Goal: Task Accomplishment & Management: Use online tool/utility

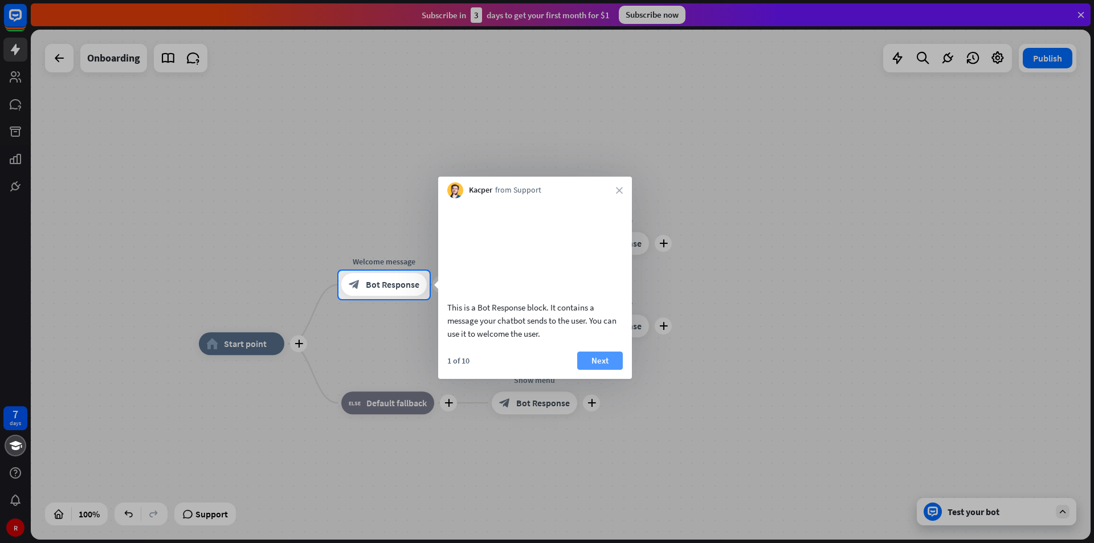
click at [607, 370] on button "Next" at bounding box center [600, 361] width 46 height 18
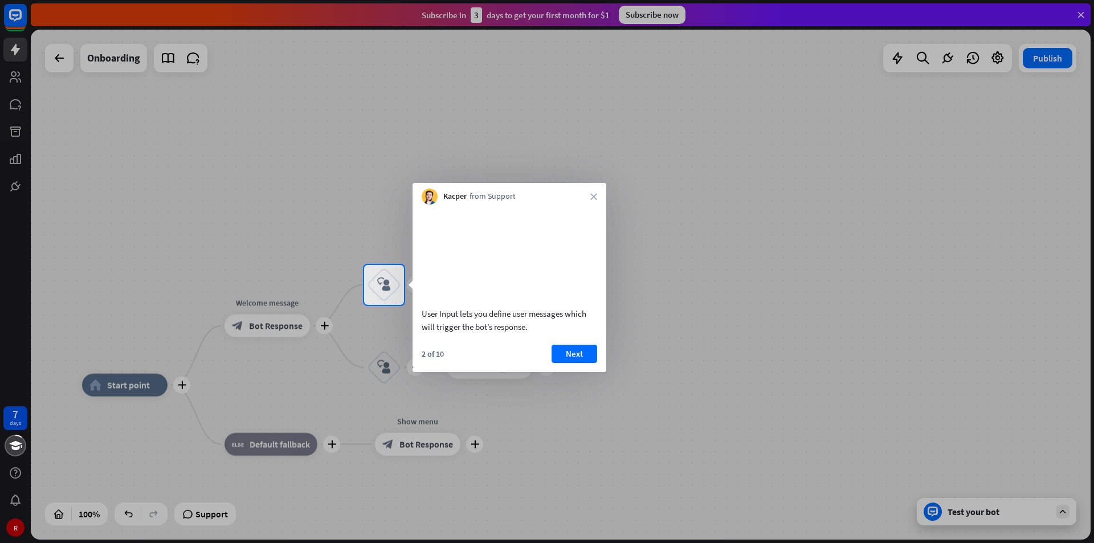
click at [567, 356] on div "User Input lets you define user messages which will trigger the bot’s response.…" at bounding box center [510, 289] width 194 height 168
click at [577, 363] on button "Next" at bounding box center [575, 354] width 46 height 18
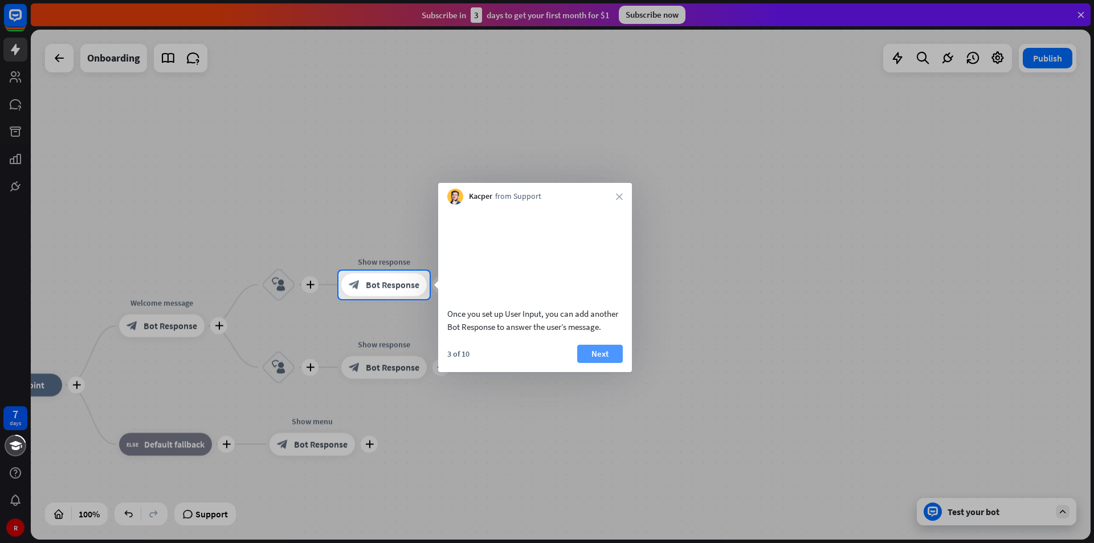
click at [593, 363] on button "Next" at bounding box center [600, 354] width 46 height 18
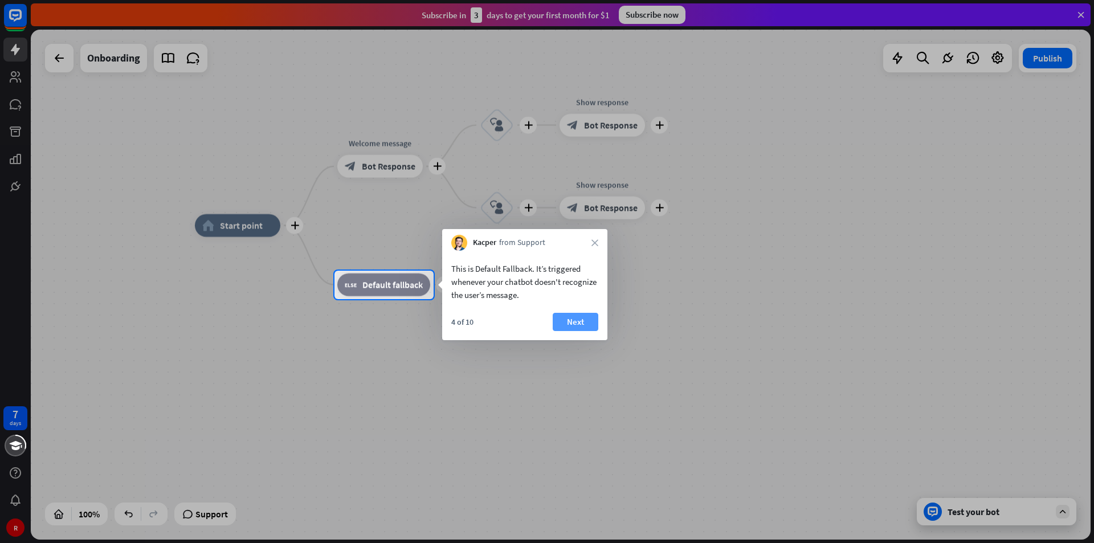
click at [578, 326] on button "Next" at bounding box center [576, 322] width 46 height 18
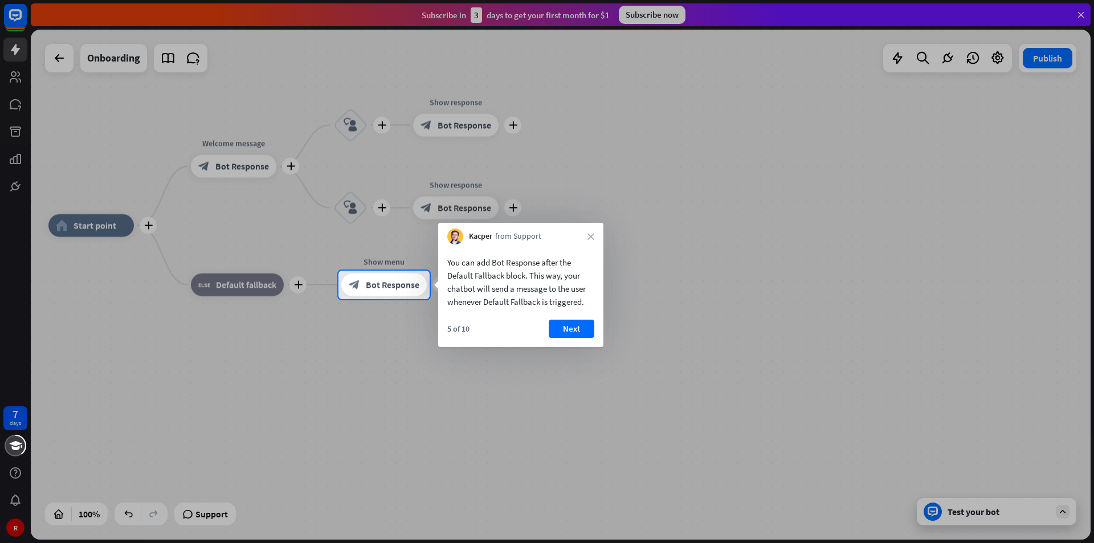
click at [561, 335] on button "Next" at bounding box center [572, 329] width 46 height 18
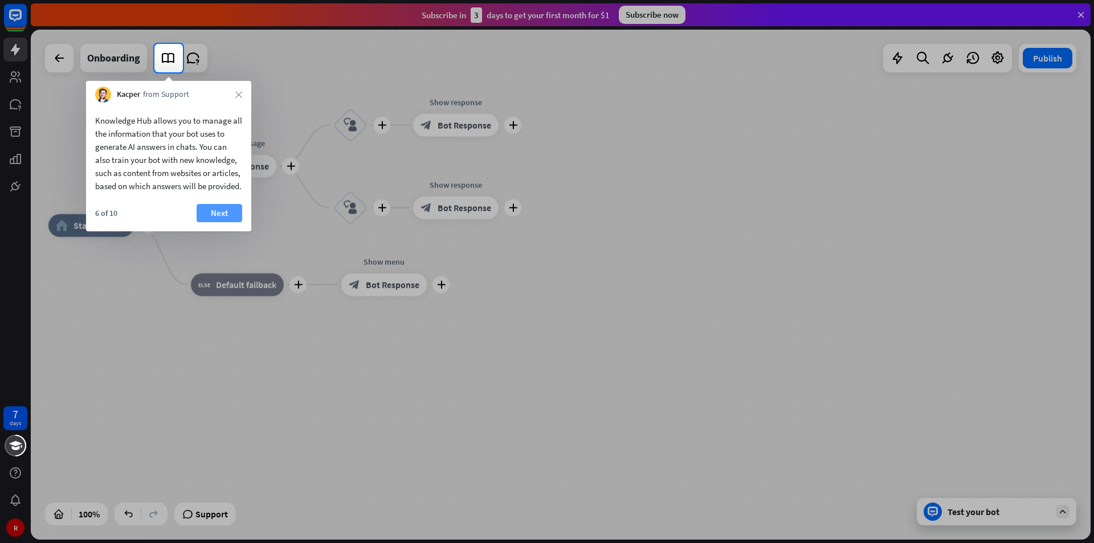
click at [217, 222] on button "Next" at bounding box center [220, 213] width 46 height 18
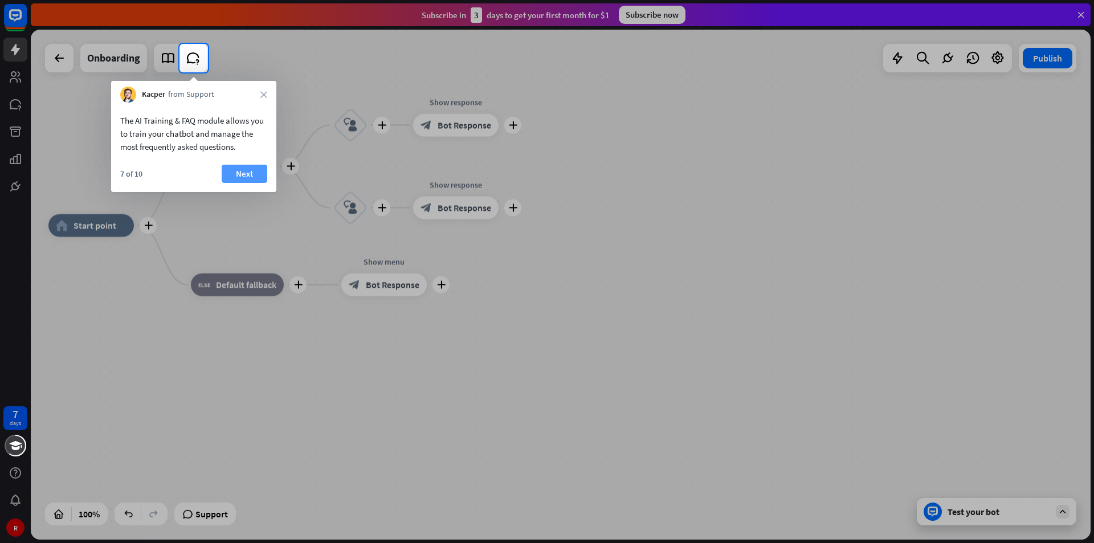
click at [242, 170] on button "Next" at bounding box center [245, 174] width 46 height 18
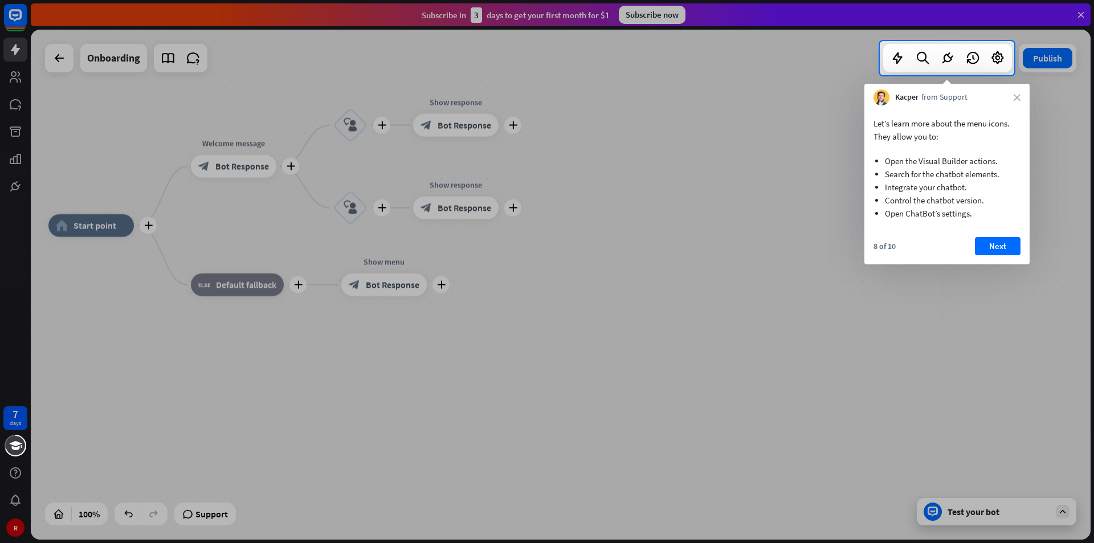
click at [1002, 239] on button "Next" at bounding box center [998, 246] width 46 height 18
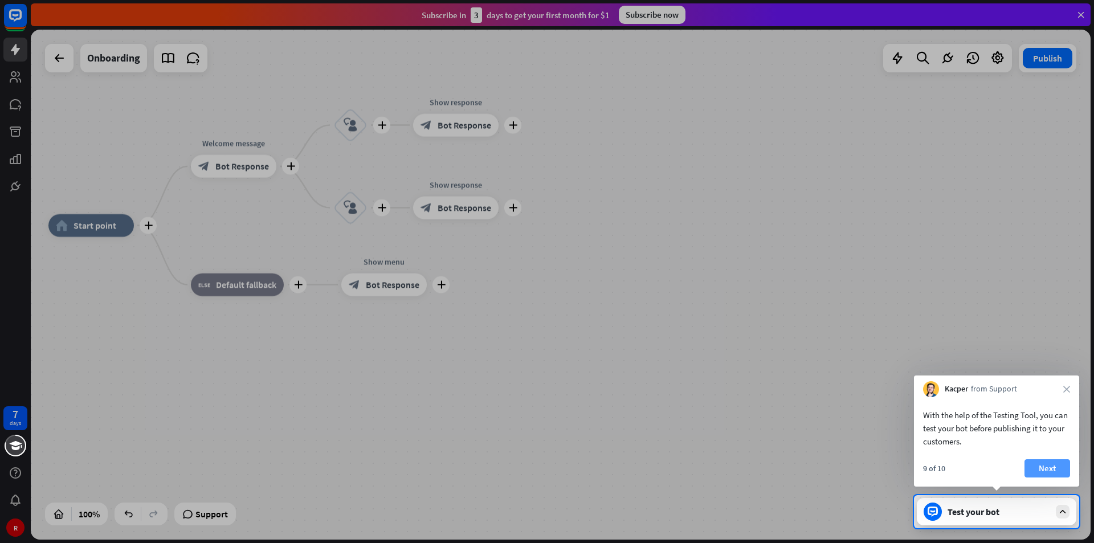
click at [1054, 471] on button "Next" at bounding box center [1048, 468] width 46 height 18
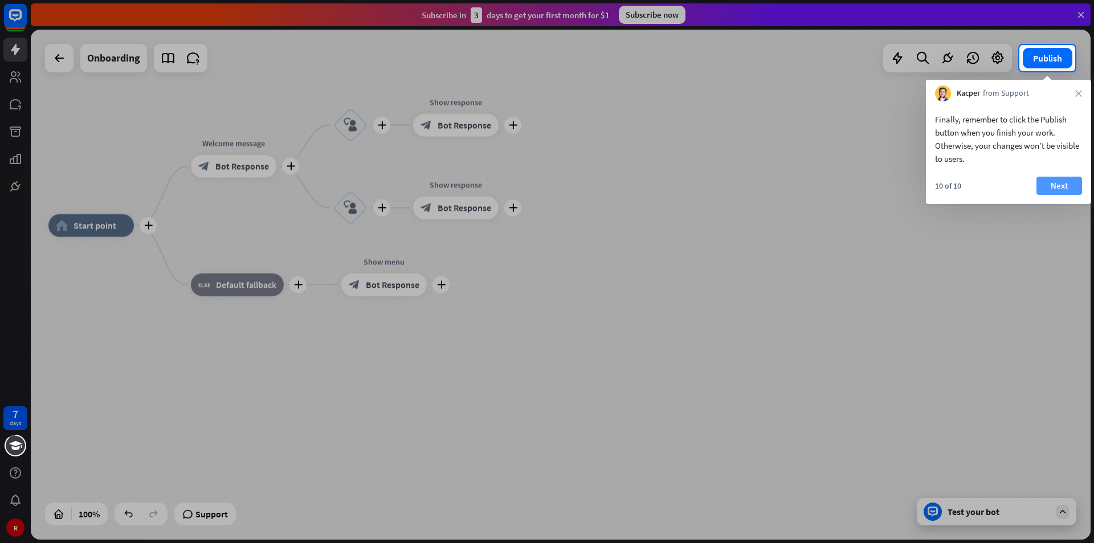
click at [1061, 187] on button "Next" at bounding box center [1060, 186] width 46 height 18
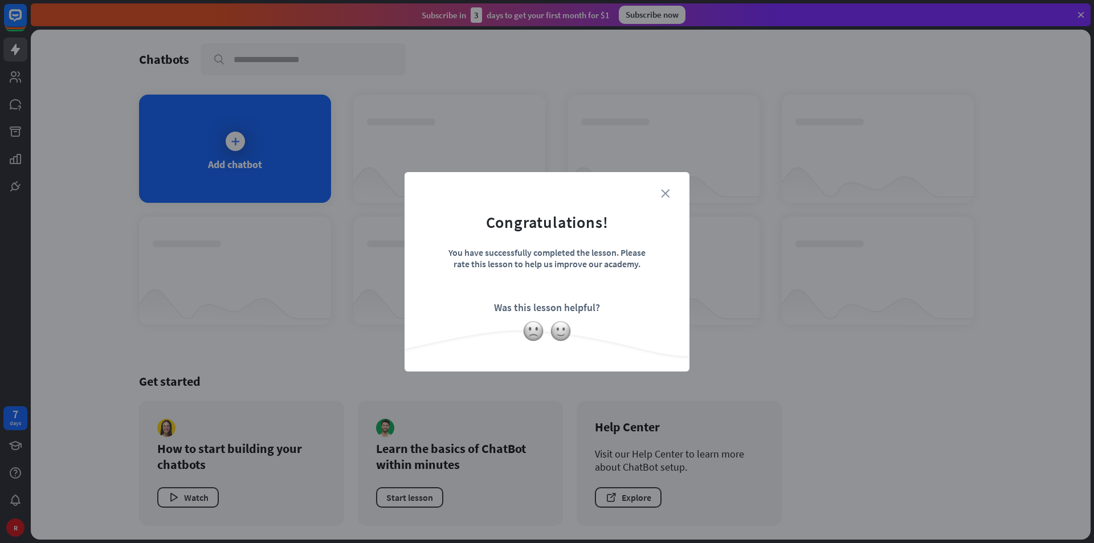
click at [663, 195] on icon "close" at bounding box center [665, 193] width 9 height 9
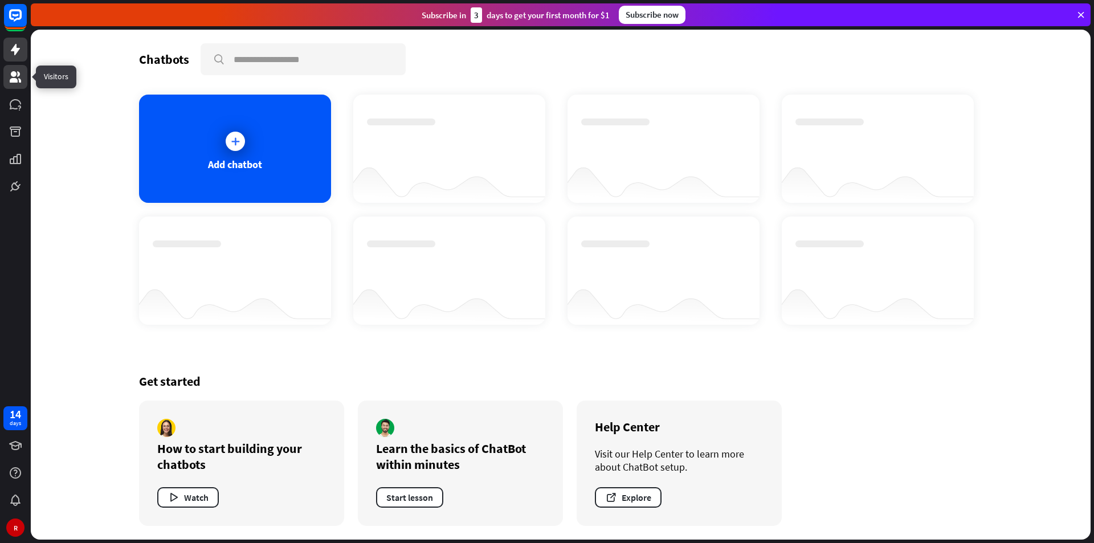
click at [19, 85] on link at bounding box center [15, 77] width 24 height 24
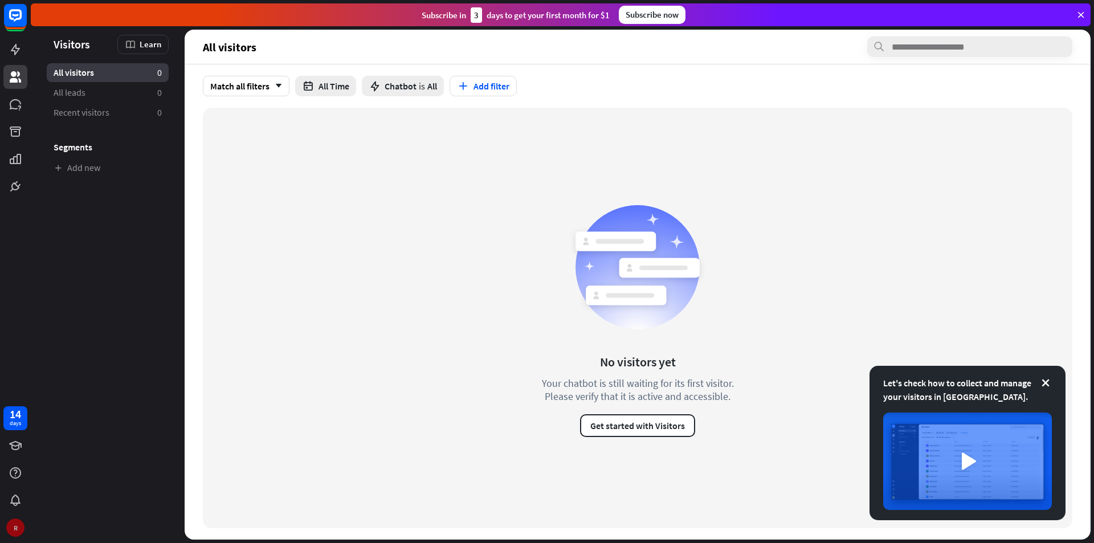
click at [16, 530] on div "R" at bounding box center [15, 528] width 18 height 18
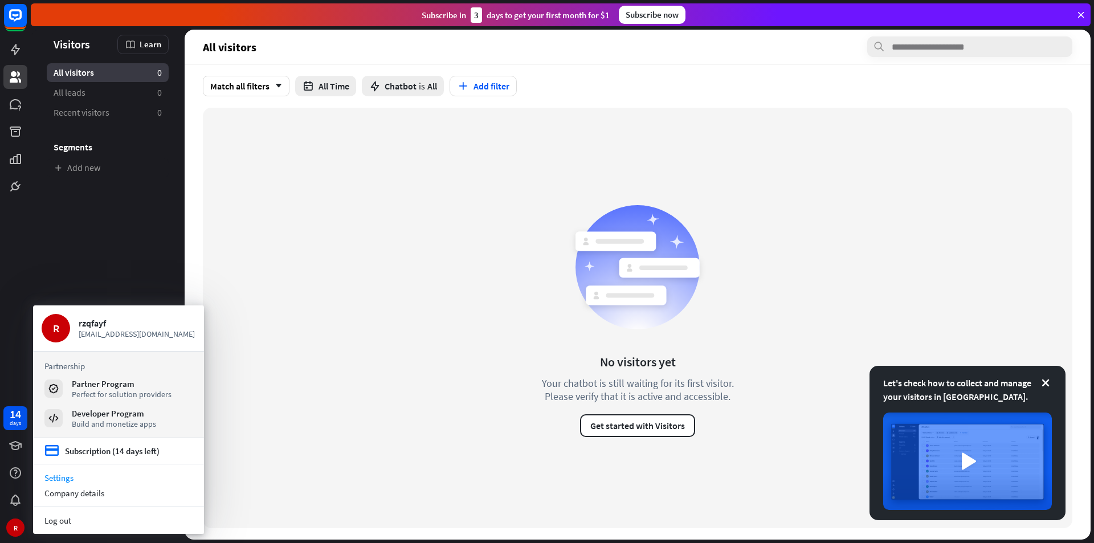
click at [70, 475] on link "Settings" at bounding box center [118, 477] width 171 height 15
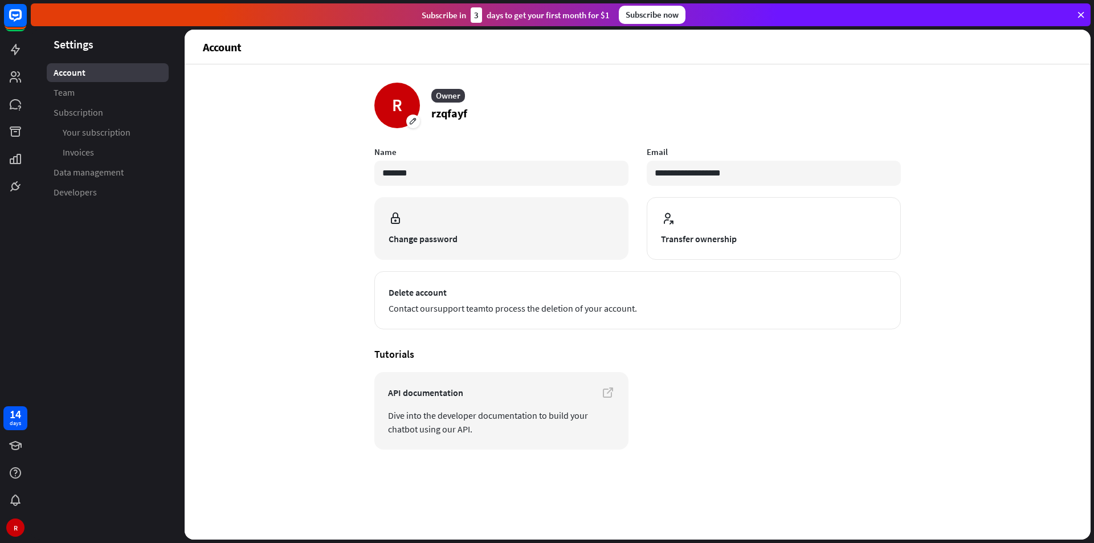
click at [443, 252] on button "Change password" at bounding box center [501, 228] width 254 height 63
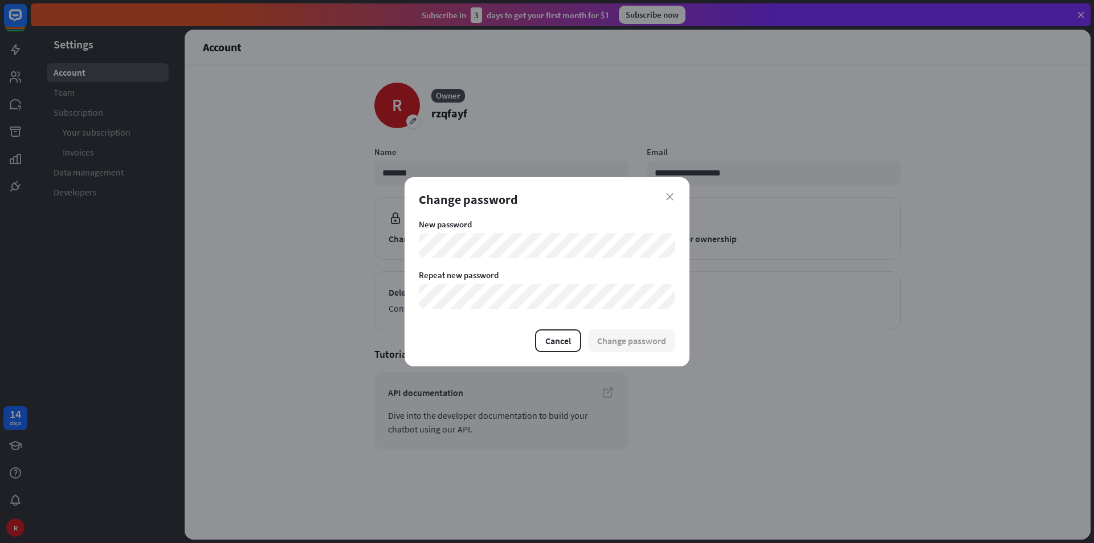
click at [674, 192] on div "Change password" at bounding box center [547, 199] width 256 height 16
click at [674, 197] on div "Change password" at bounding box center [547, 199] width 256 height 16
click at [670, 199] on icon "close" at bounding box center [669, 196] width 7 height 7
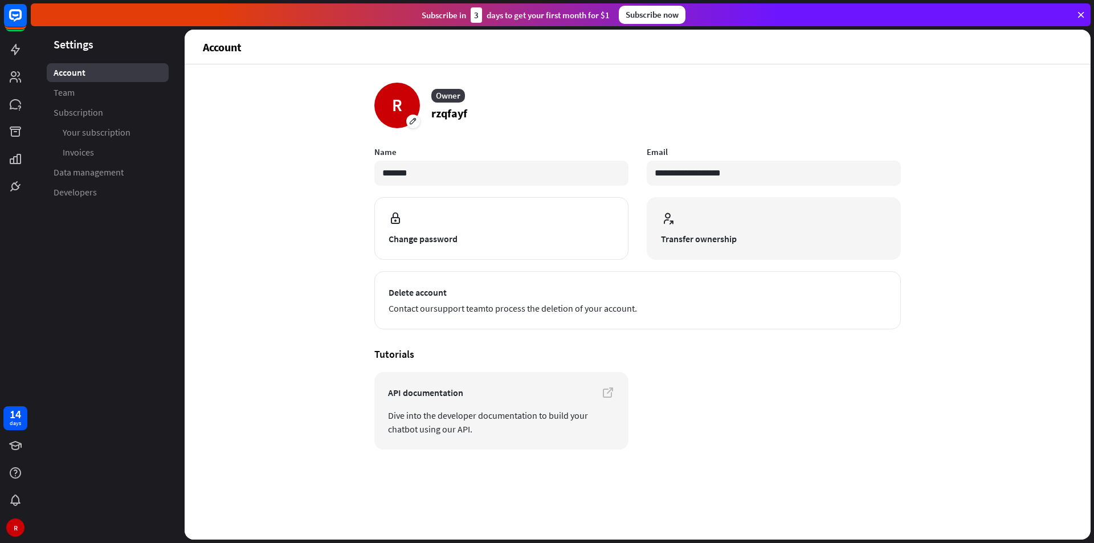
click at [706, 233] on span "Transfer ownership" at bounding box center [774, 239] width 226 height 14
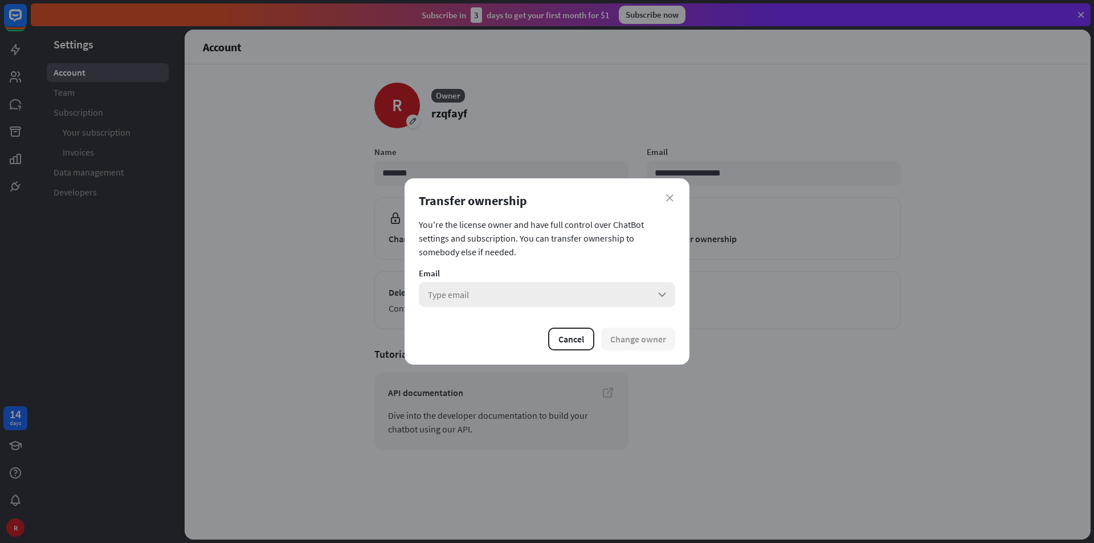
click at [648, 293] on div "Type email arrow_down" at bounding box center [547, 294] width 256 height 25
click at [662, 293] on icon "search" at bounding box center [662, 294] width 13 height 13
click at [648, 209] on div "close Transfer ownership You're the license owner and have full control over Ch…" at bounding box center [547, 271] width 285 height 186
click at [674, 196] on div "Transfer ownership" at bounding box center [547, 201] width 256 height 16
click at [670, 196] on icon "close" at bounding box center [669, 197] width 7 height 7
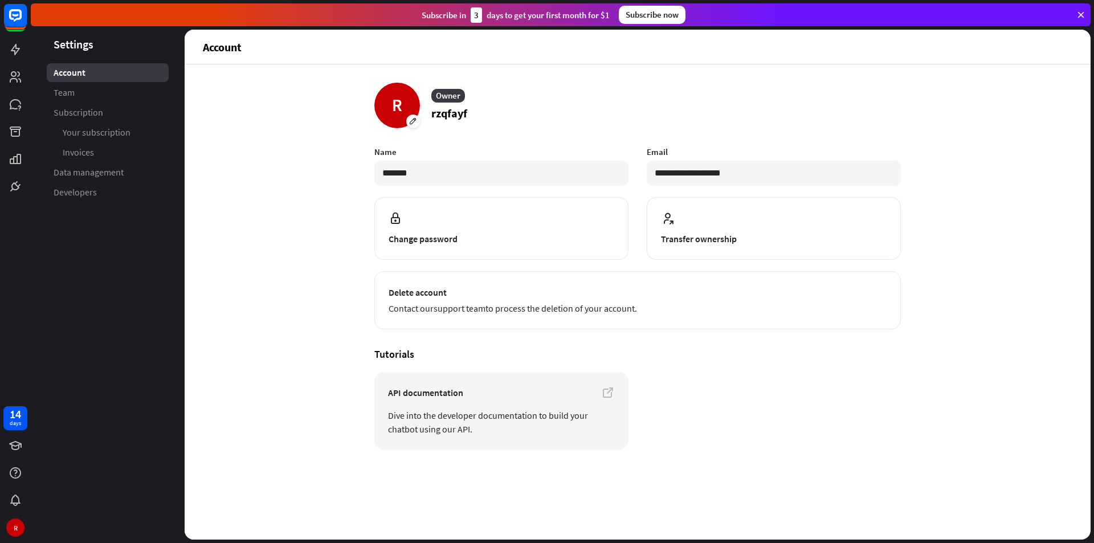
click at [1078, 14] on icon at bounding box center [1081, 15] width 10 height 10
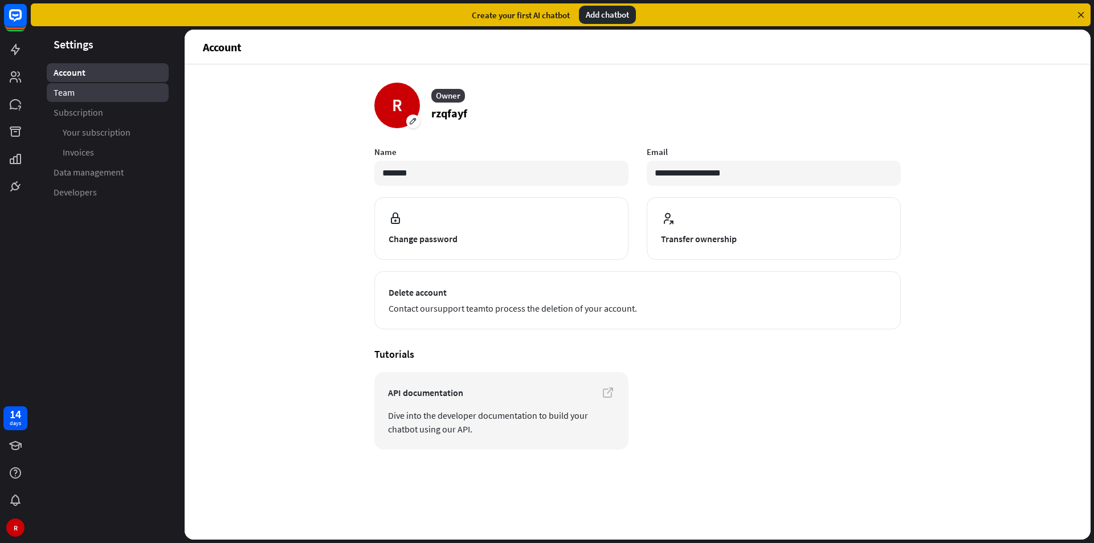
click at [64, 95] on span "Team" at bounding box center [64, 93] width 21 height 12
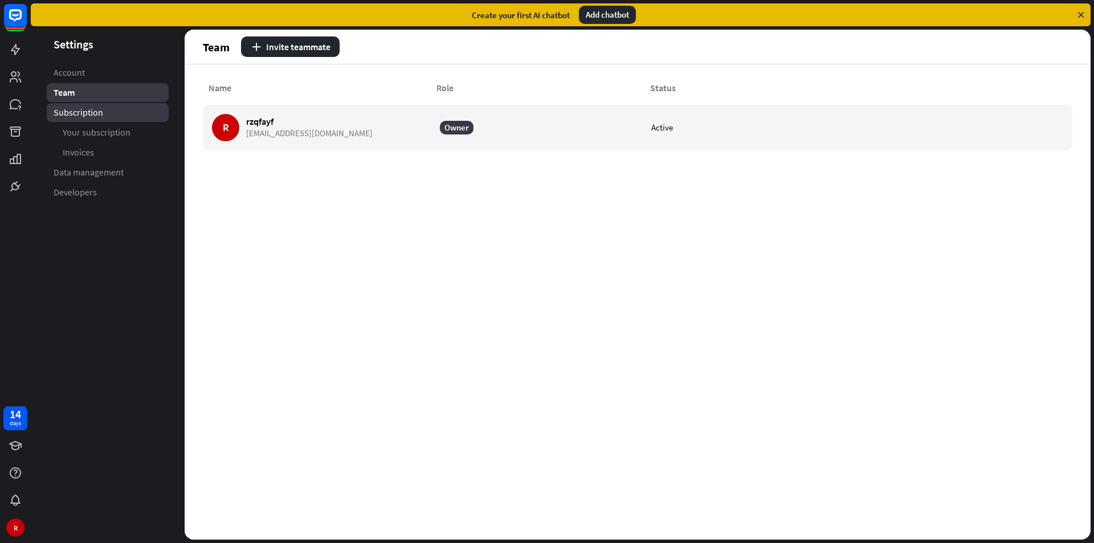
click at [81, 114] on span "Subscription" at bounding box center [79, 113] width 50 height 12
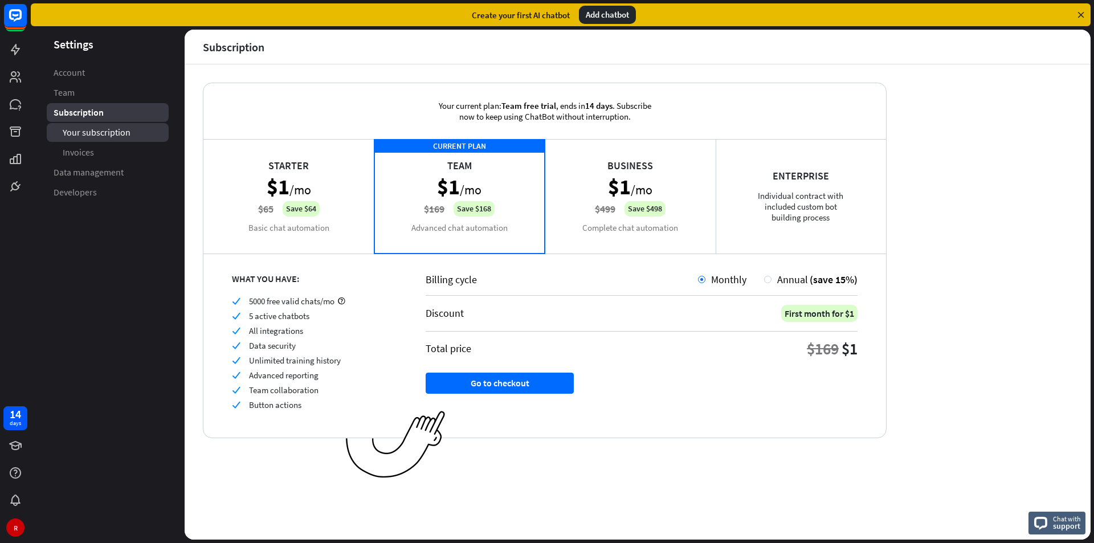
click at [84, 138] on link "Your subscription" at bounding box center [108, 132] width 122 height 19
click at [81, 150] on span "Invoices" at bounding box center [78, 152] width 31 height 12
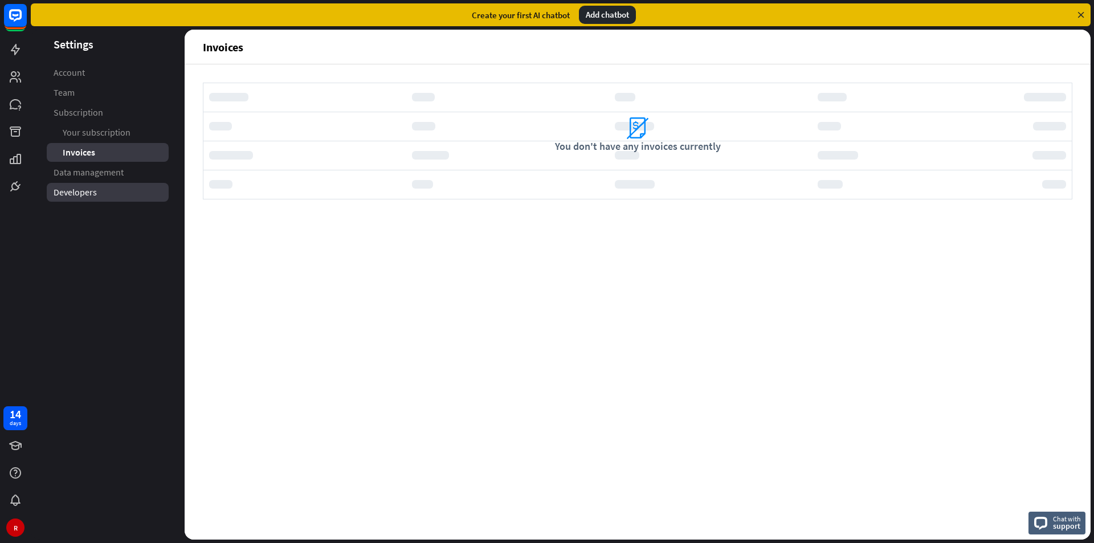
click at [74, 186] on link "Developers" at bounding box center [108, 192] width 122 height 19
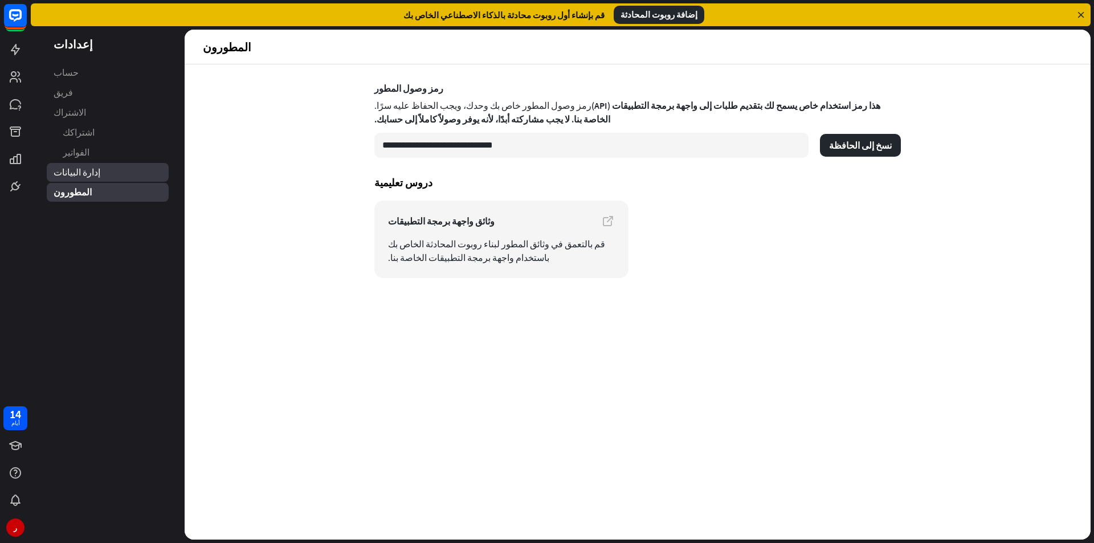
click at [96, 177] on link "إدارة البيانات" at bounding box center [108, 172] width 122 height 19
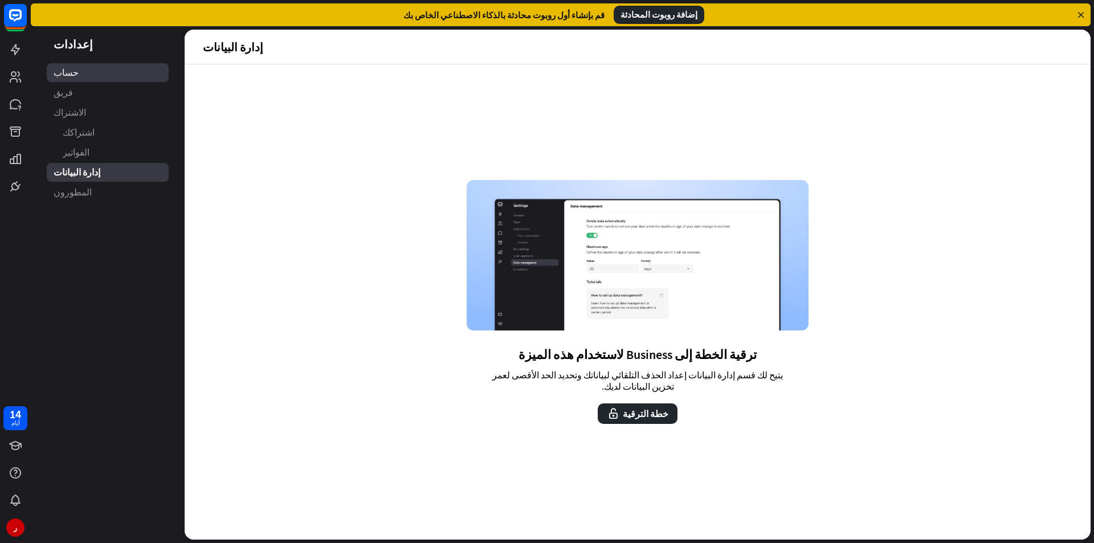
click at [64, 76] on font "حساب" at bounding box center [66, 72] width 25 height 11
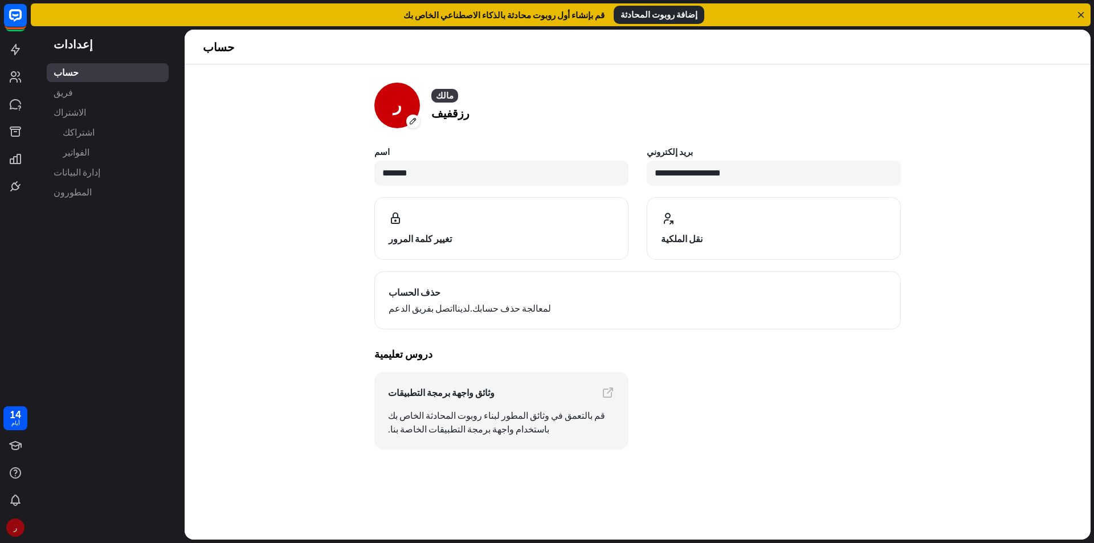
click at [17, 529] on div "ر" at bounding box center [15, 528] width 18 height 18
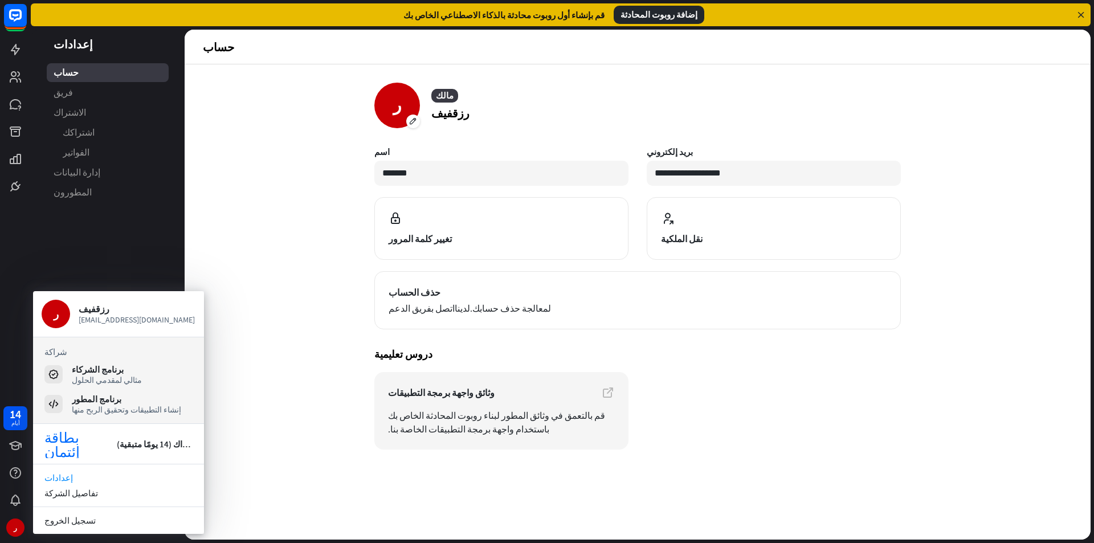
click at [53, 478] on font "إعدادات" at bounding box center [58, 477] width 28 height 11
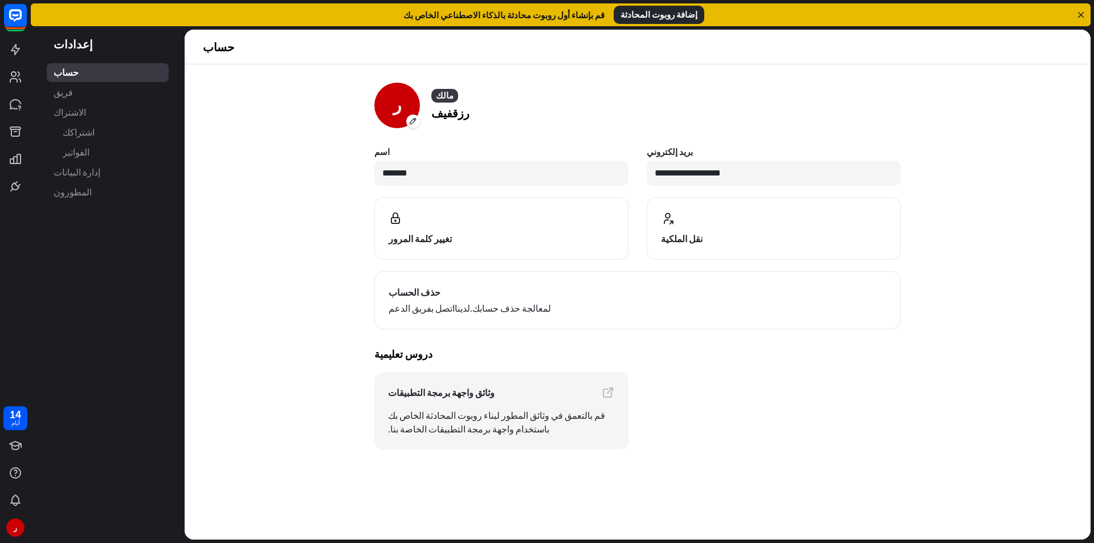
click at [635, 15] on font "إضافة روبوت المحادثة" at bounding box center [659, 14] width 77 height 11
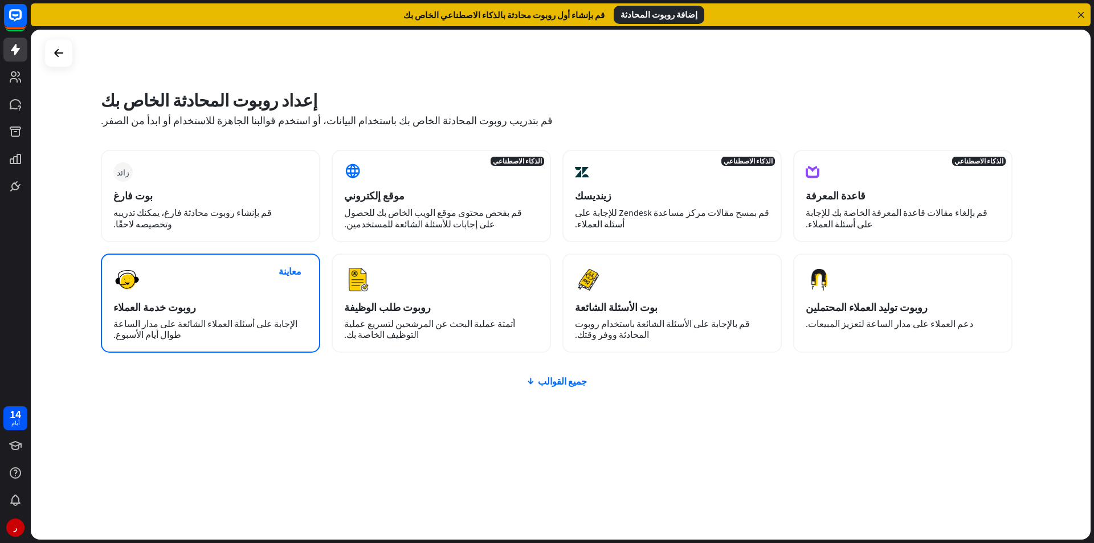
click at [193, 312] on div "روبوت خدمة العملاء" at bounding box center [210, 307] width 194 height 13
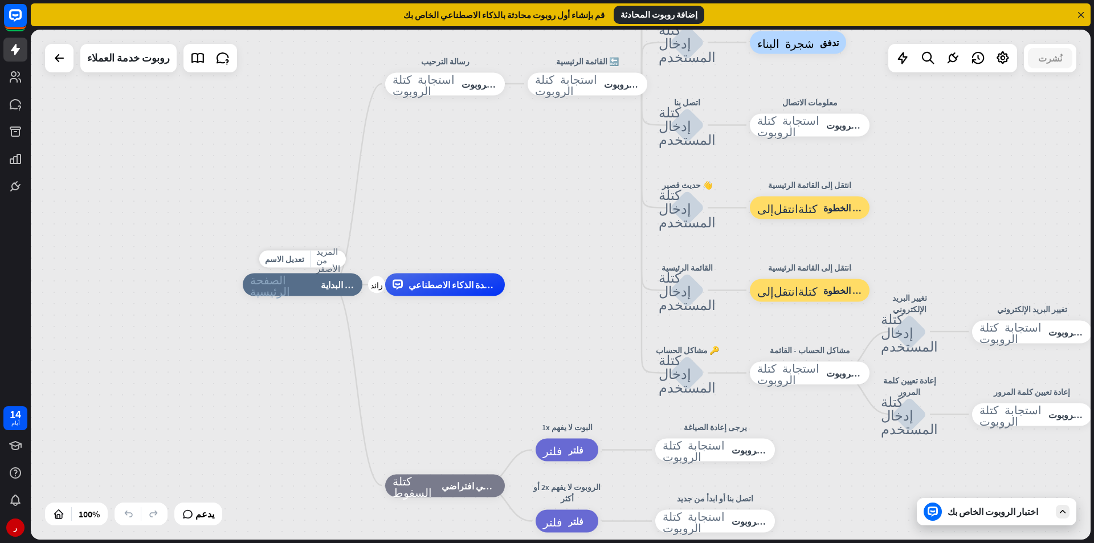
click at [303, 295] on div "الصفحة الرئيسية_2 نقطة البداية" at bounding box center [303, 285] width 120 height 23
click at [462, 288] on font "مساعدة الذكاء الاصطناعي" at bounding box center [457, 284] width 97 height 11
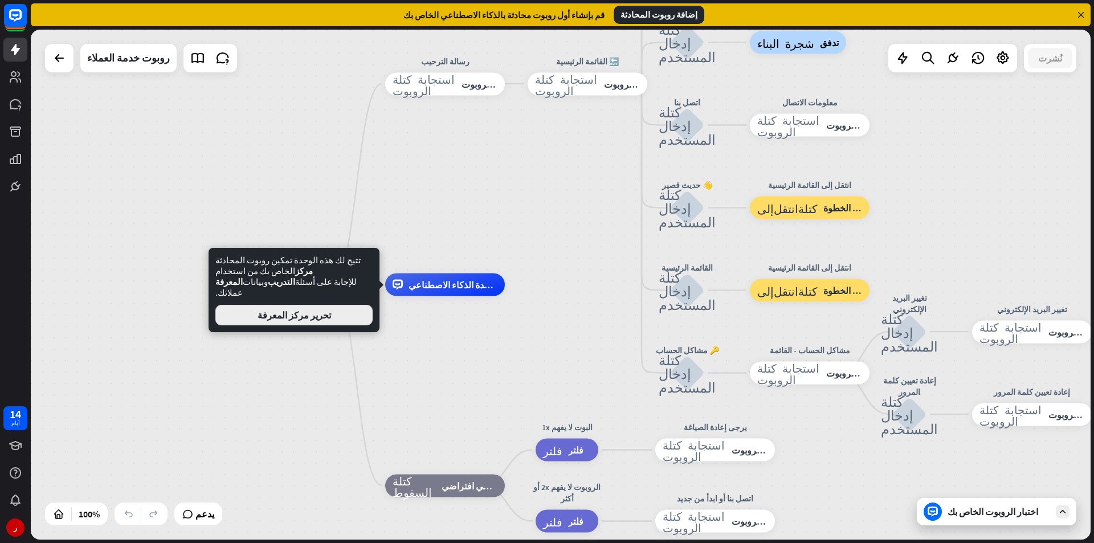
click at [305, 309] on font "تحرير مركز المعرفة" at bounding box center [295, 314] width 74 height 11
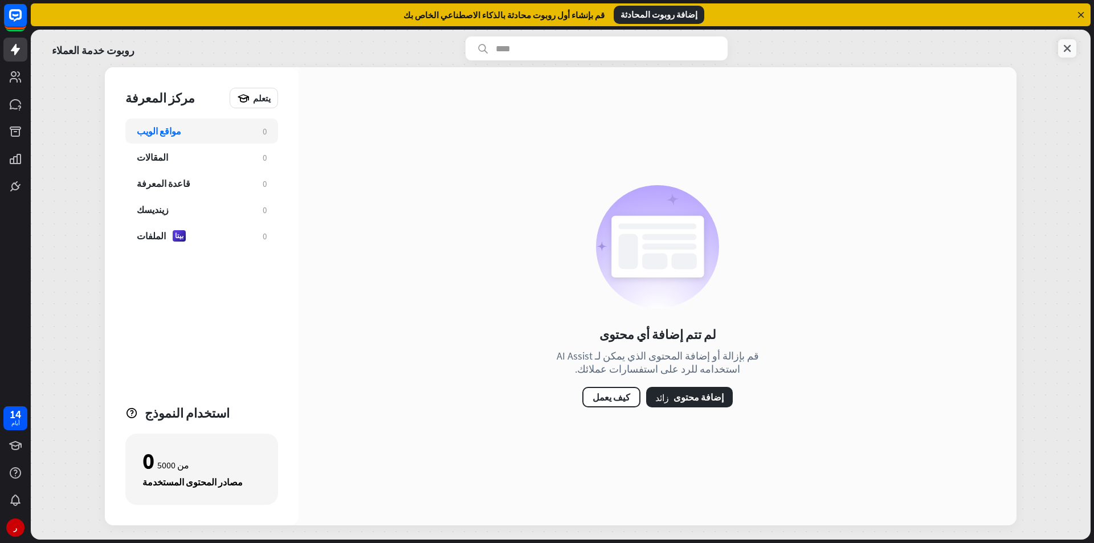
click at [1061, 50] on link at bounding box center [1067, 48] width 18 height 18
